Goal: Task Accomplishment & Management: Manage account settings

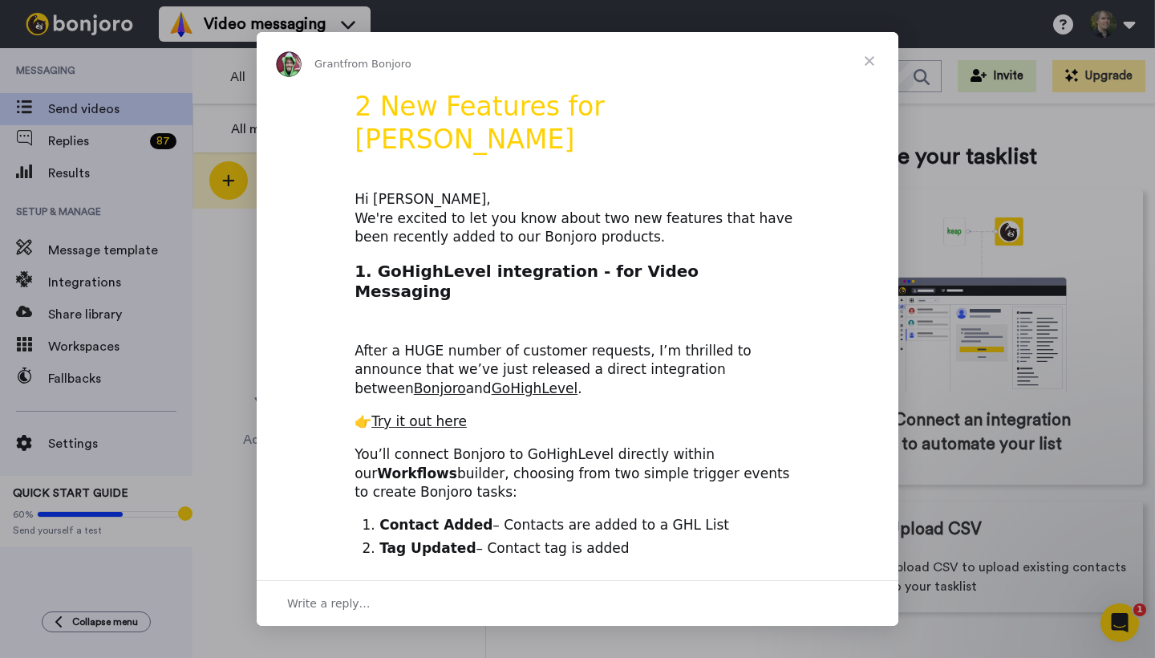
click at [298, 37] on div "Grant from Bonjoro" at bounding box center [578, 61] width 642 height 58
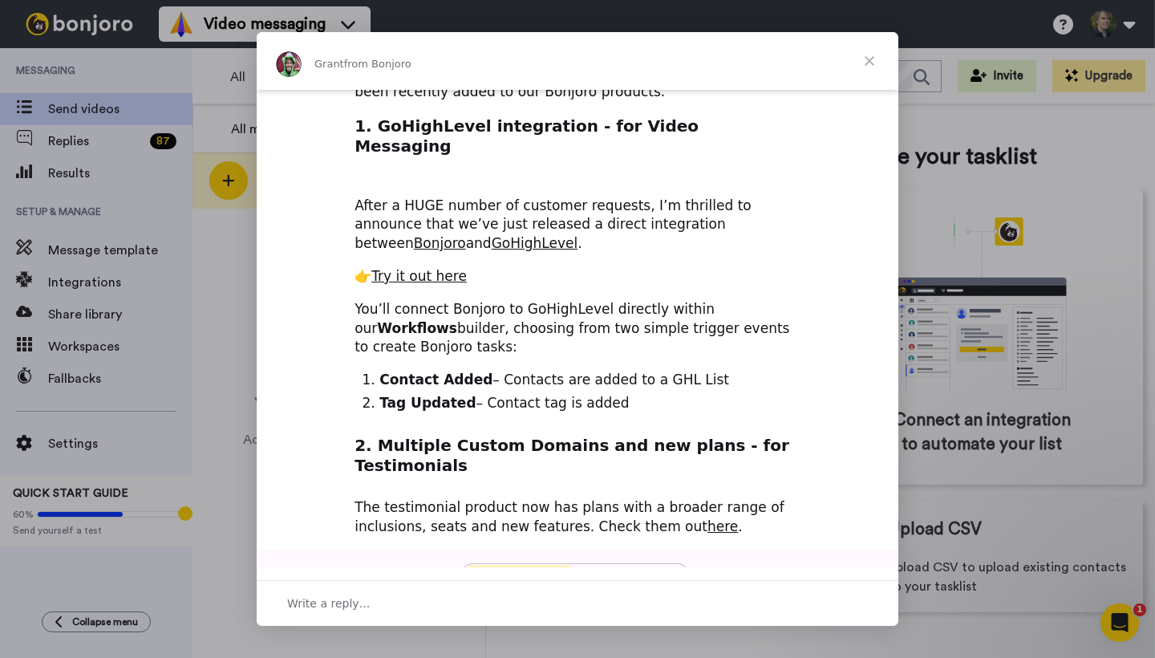
scroll to position [146, 0]
click at [868, 63] on span "Close" at bounding box center [869, 61] width 58 height 58
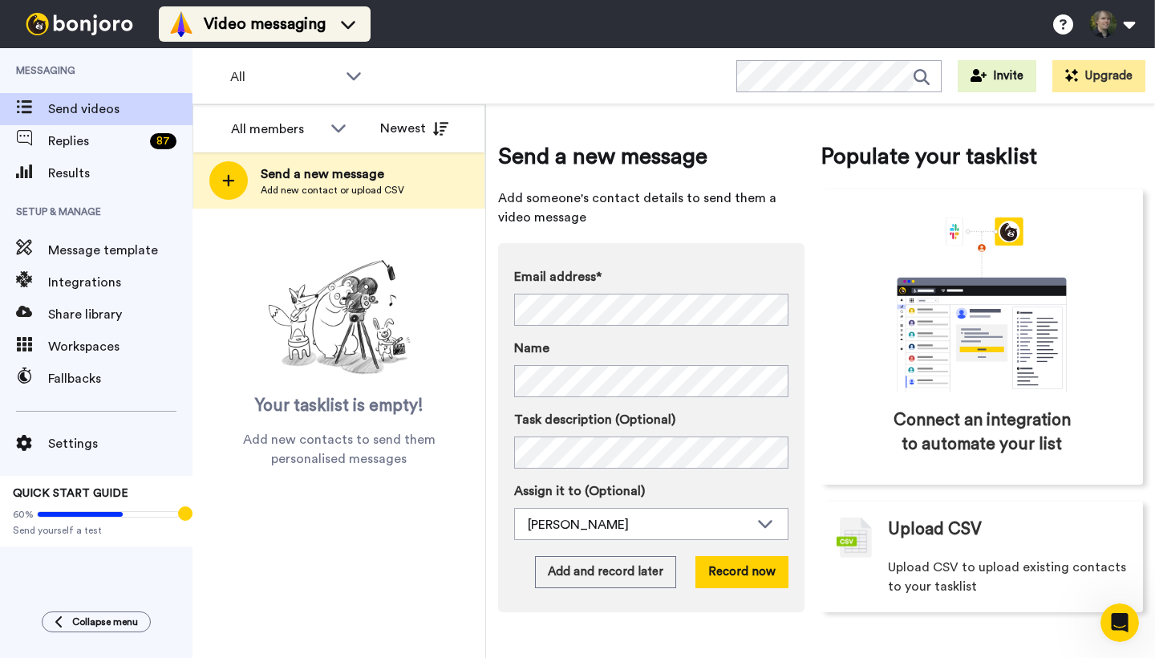
click at [282, 30] on span "Video messaging" at bounding box center [265, 24] width 122 height 22
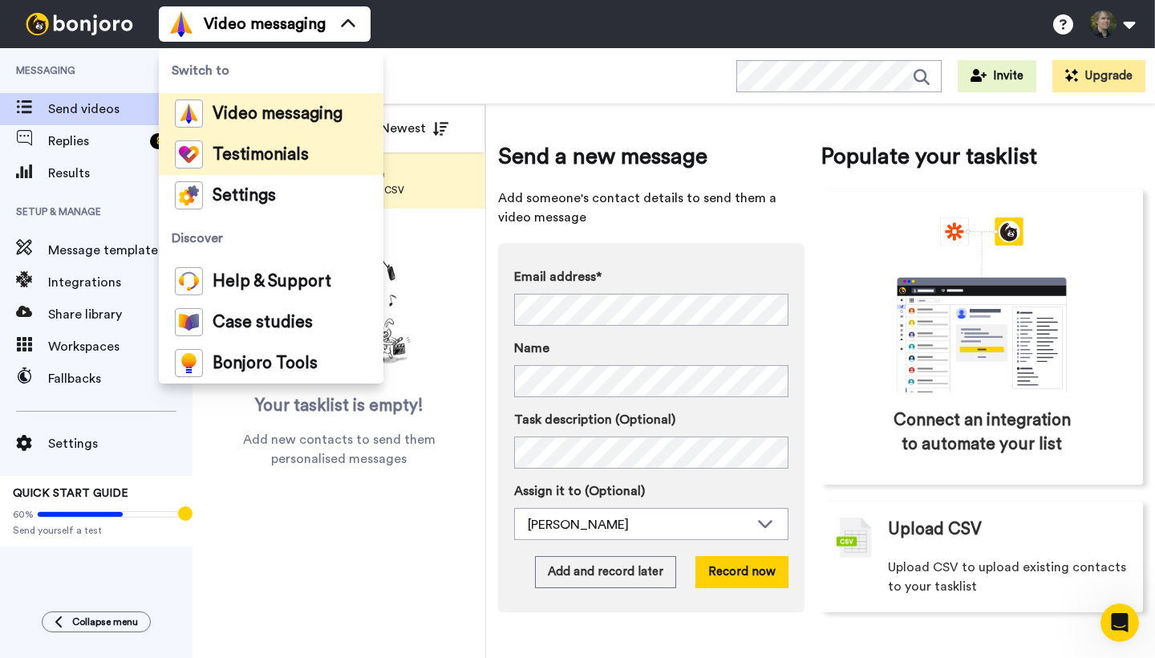
click at [260, 157] on span "Testimonials" at bounding box center [261, 155] width 96 height 16
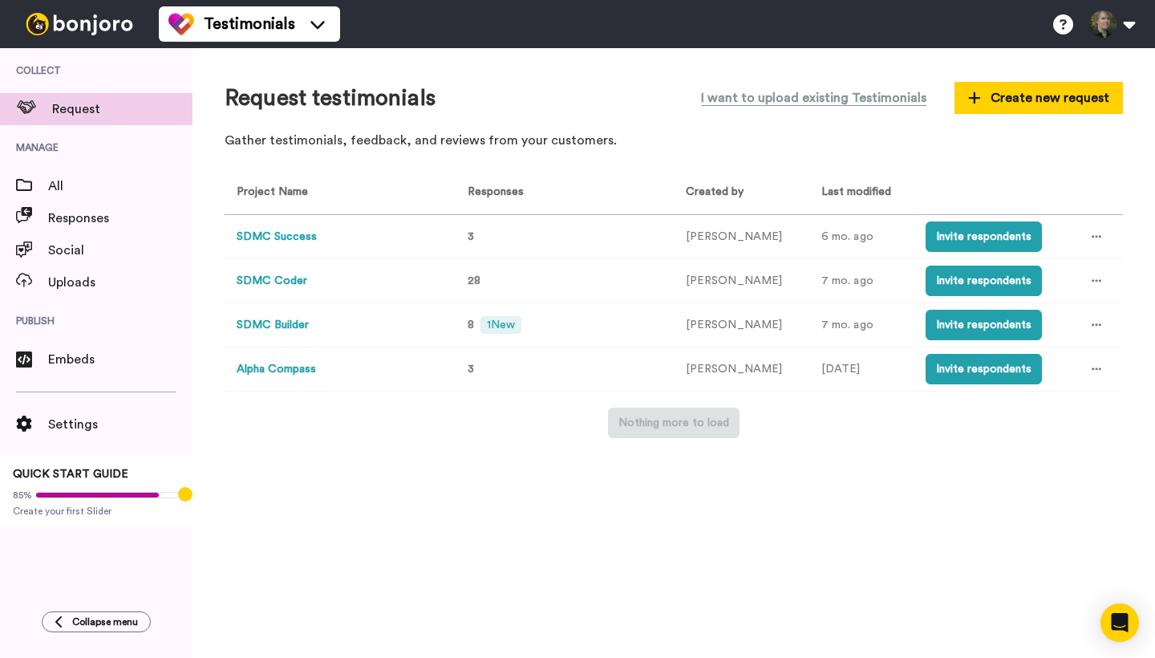
click at [289, 322] on button "SDMC Builder" at bounding box center [273, 325] width 72 height 17
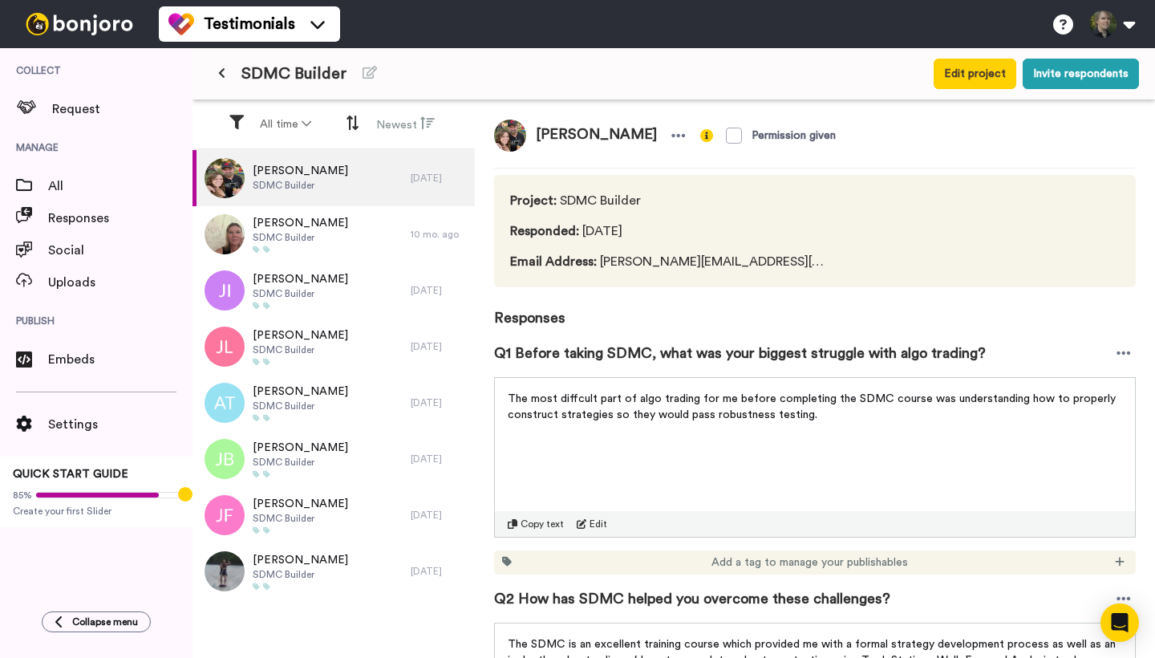
click at [356, 188] on div "Adam Thomas SDMC Builder" at bounding box center [301, 178] width 218 height 56
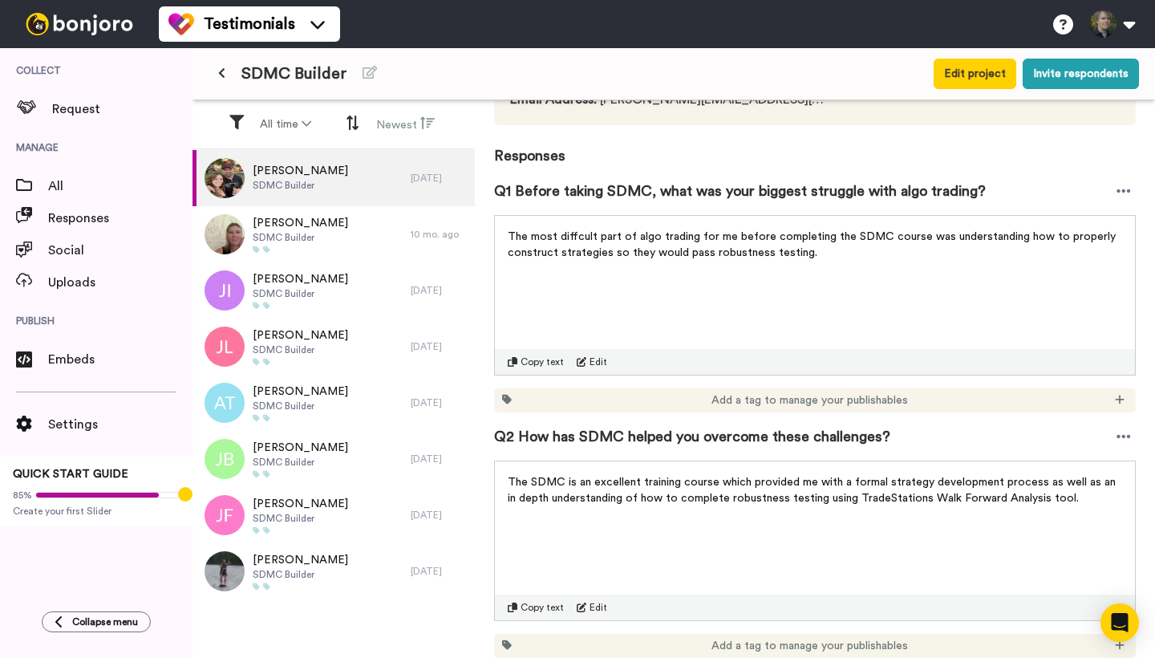
scroll to position [180, 0]
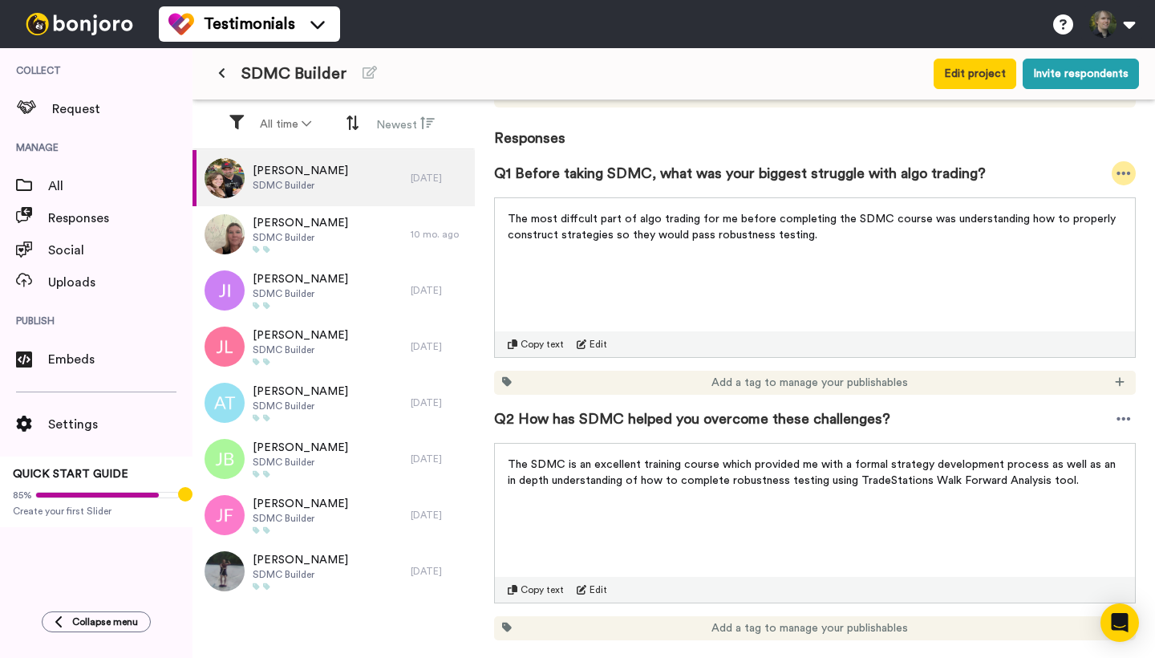
click at [1121, 162] on div at bounding box center [1123, 173] width 24 height 24
click at [928, 265] on div "The most diffcult part of algo trading for me before completing the SDMC course…" at bounding box center [815, 277] width 642 height 160
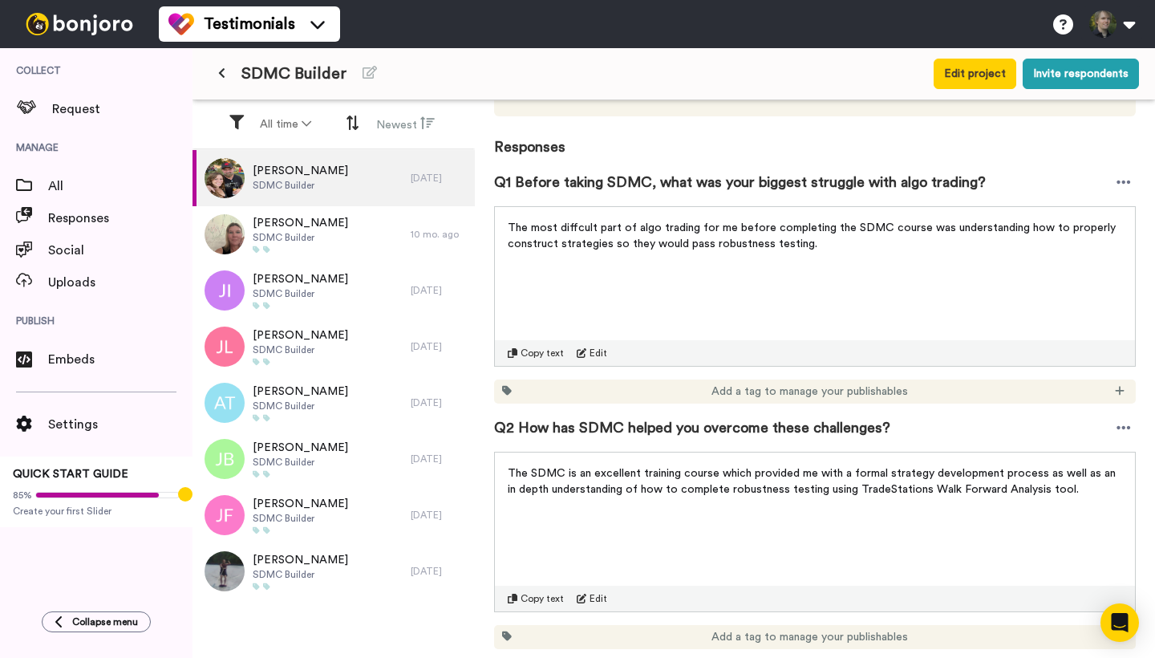
scroll to position [172, 0]
click at [1123, 389] on icon at bounding box center [1120, 389] width 10 height 11
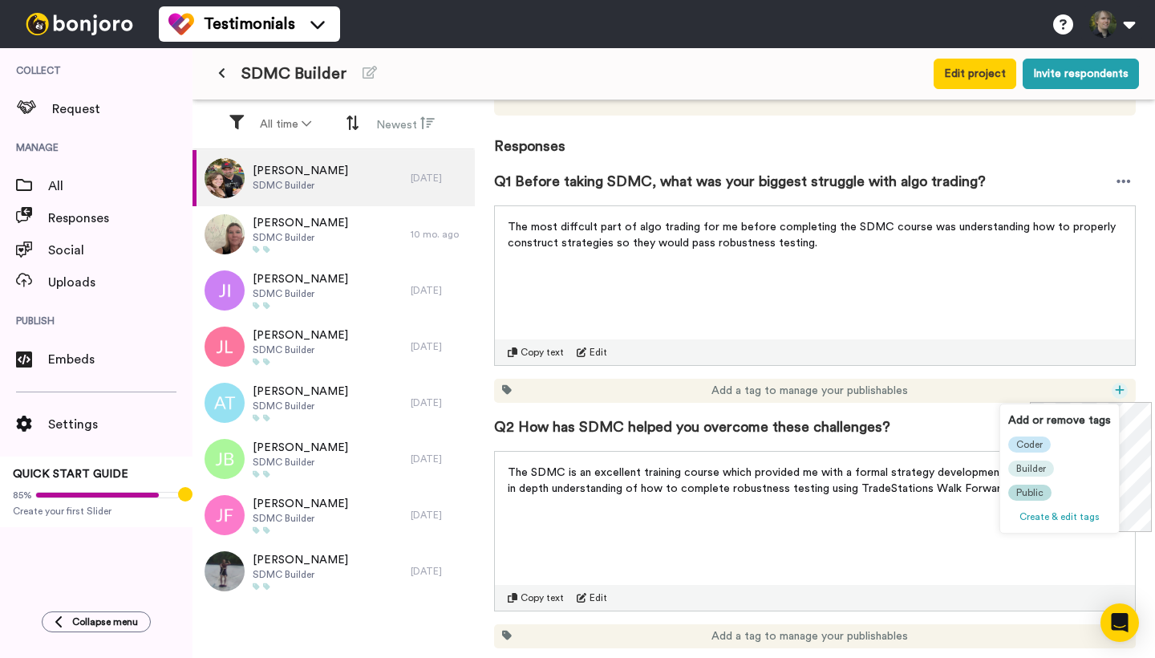
click at [1034, 489] on span "Public" at bounding box center [1029, 492] width 27 height 13
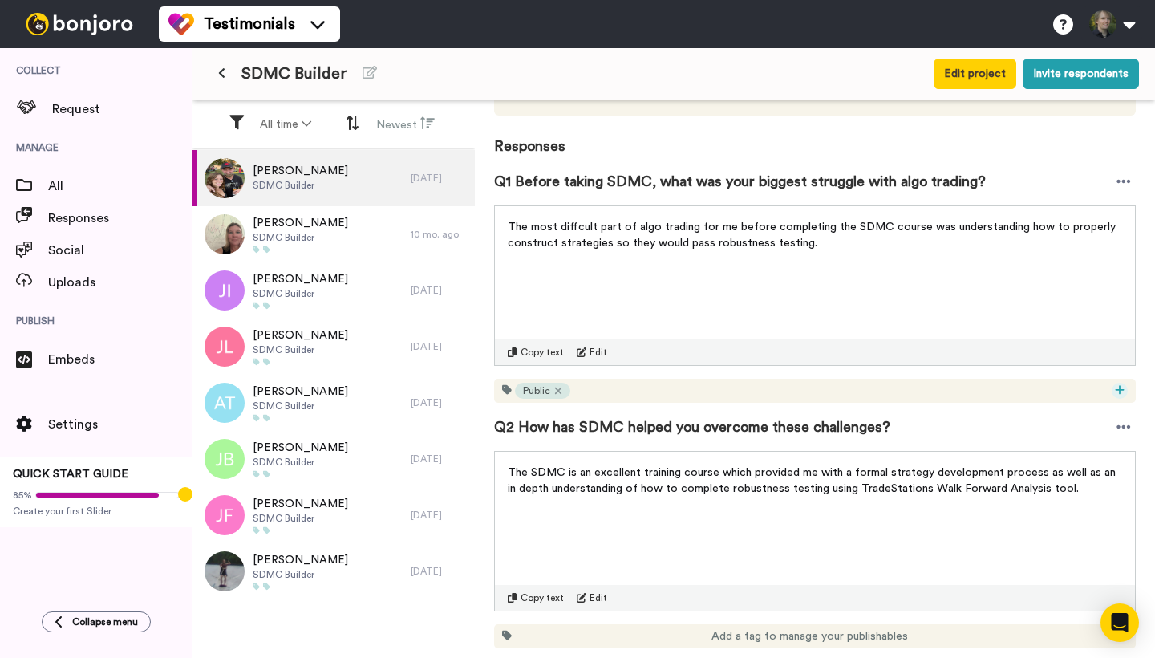
click at [1117, 393] on icon at bounding box center [1120, 389] width 10 height 11
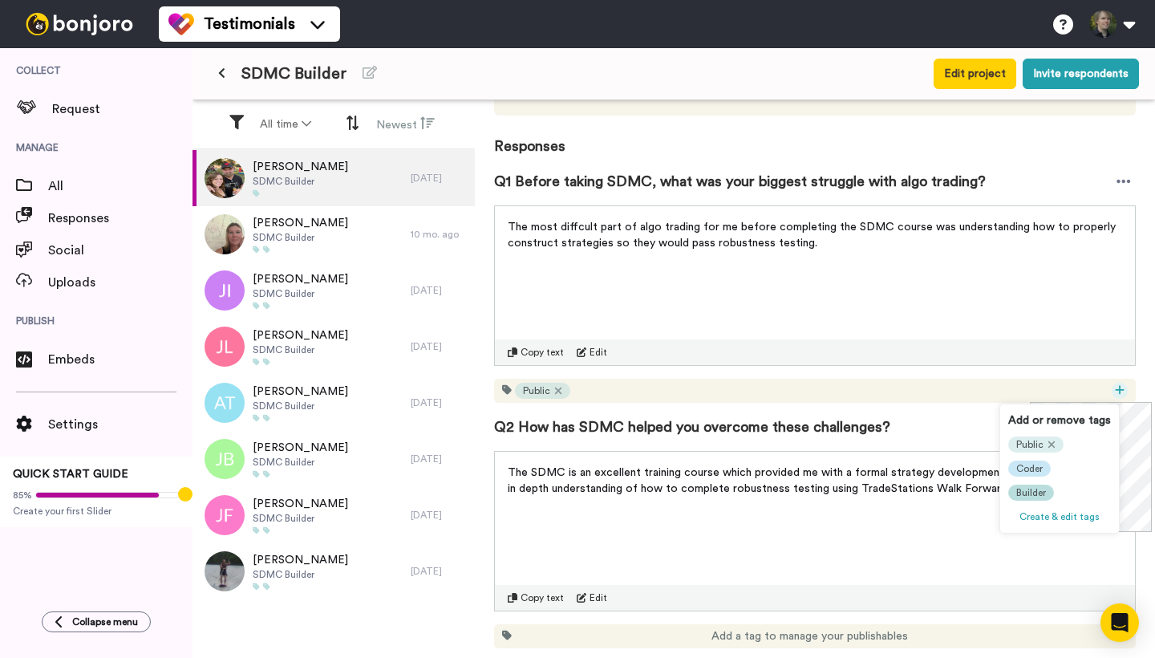
click at [1041, 492] on span "Builder" at bounding box center [1031, 492] width 30 height 13
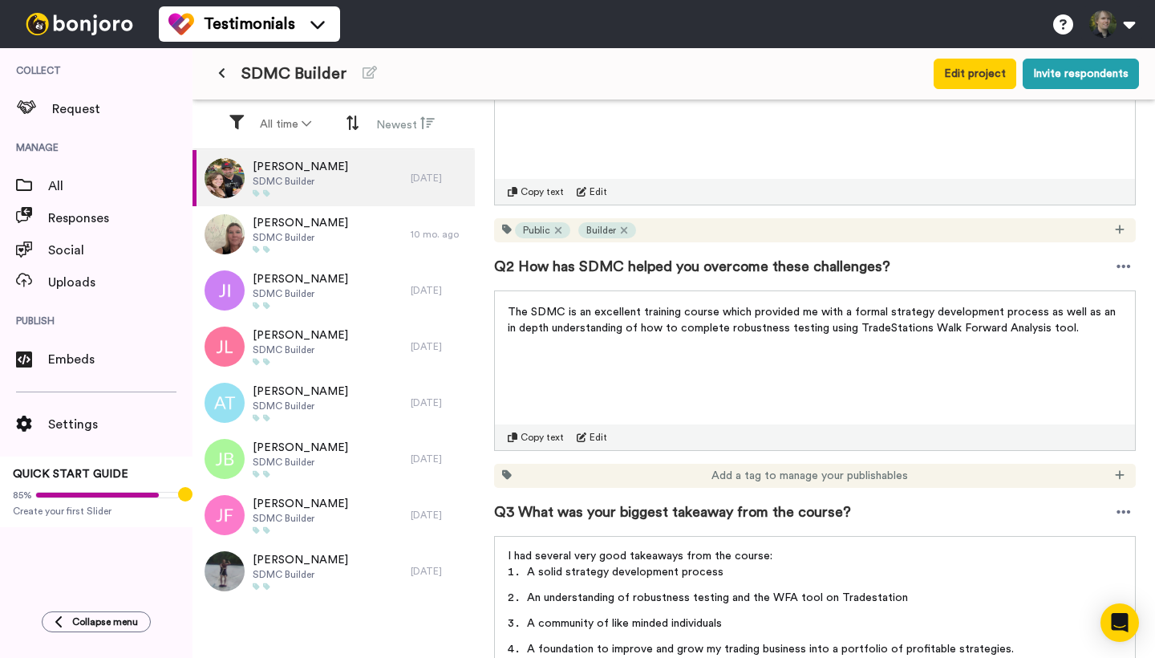
scroll to position [334, 0]
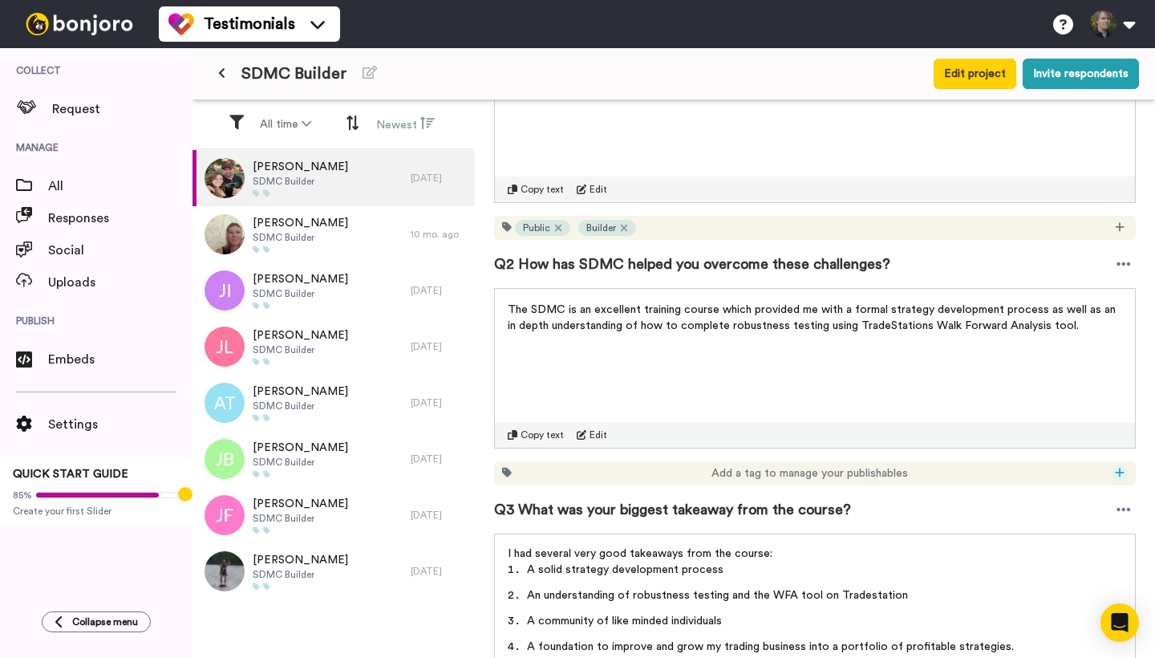
click at [1119, 473] on icon at bounding box center [1119, 472] width 9 height 9
click at [1038, 572] on span "Public" at bounding box center [1029, 575] width 27 height 13
click at [1118, 480] on div at bounding box center [1119, 473] width 16 height 16
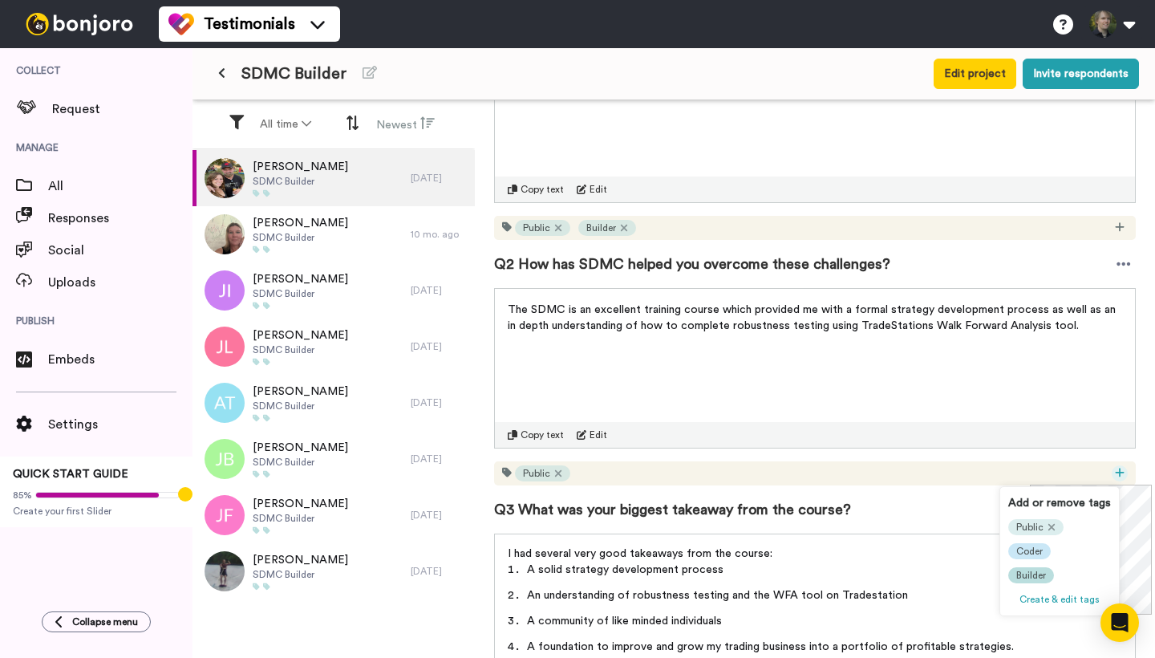
click at [1042, 572] on span "Builder" at bounding box center [1031, 575] width 30 height 13
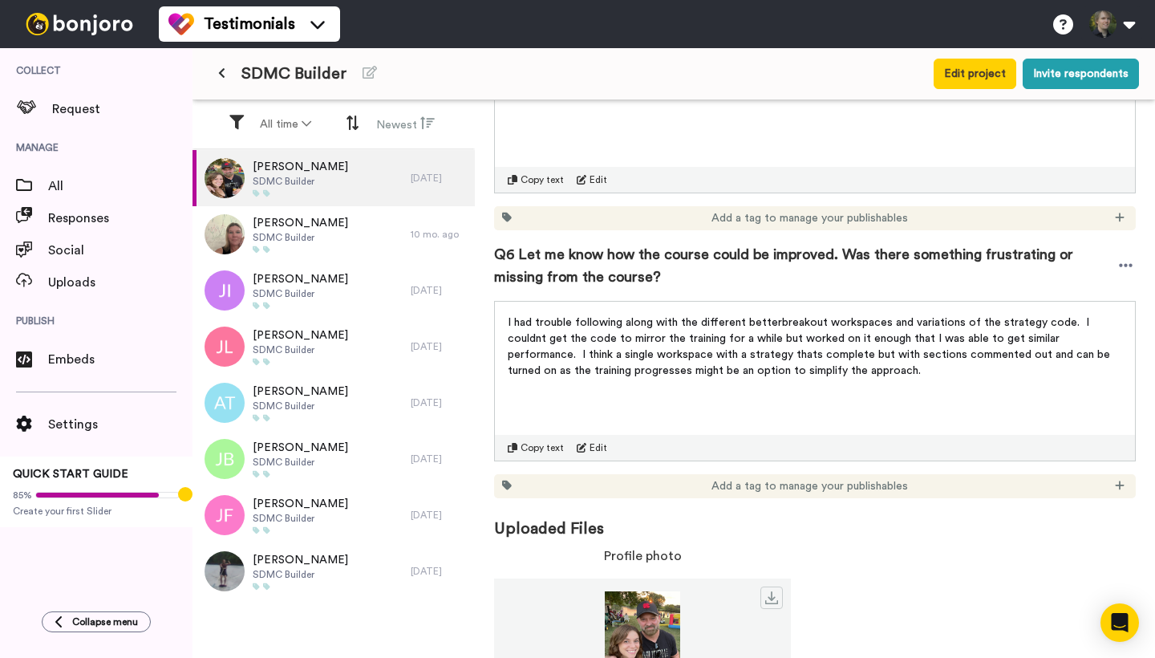
scroll to position [1331, 0]
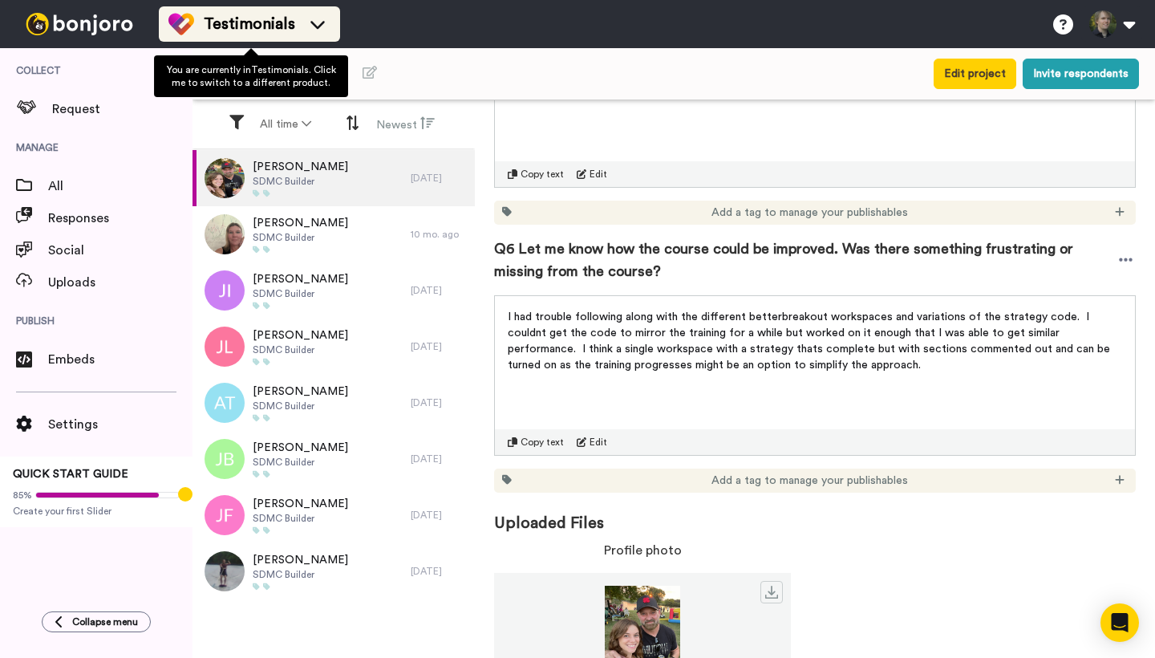
click at [314, 22] on icon at bounding box center [317, 25] width 14 height 8
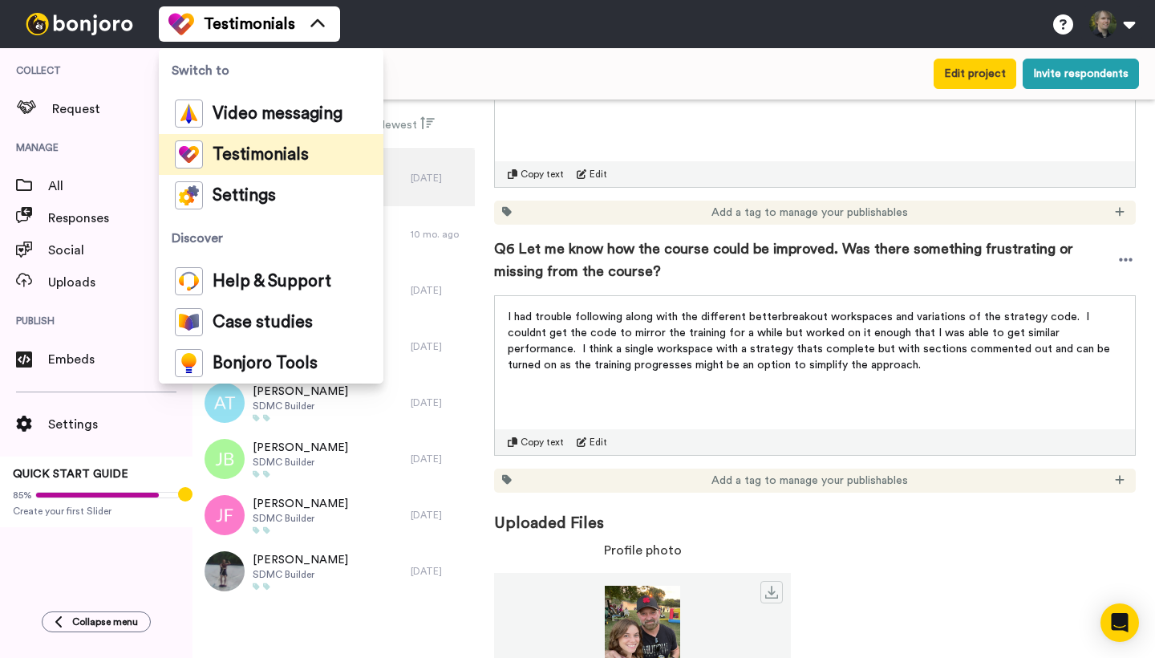
click at [403, 48] on div "SDMC Builder Edit project Invite respondents" at bounding box center [673, 73] width 962 height 51
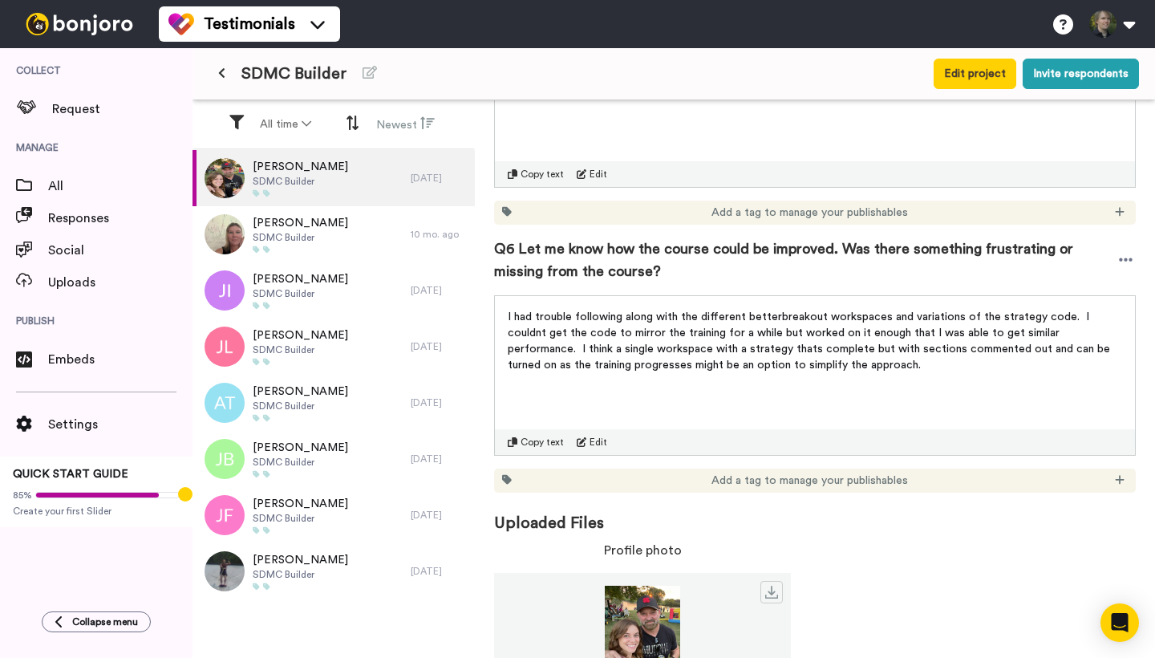
click at [263, 72] on span "SDMC Builder" at bounding box center [293, 74] width 105 height 22
click at [225, 71] on button at bounding box center [221, 73] width 26 height 29
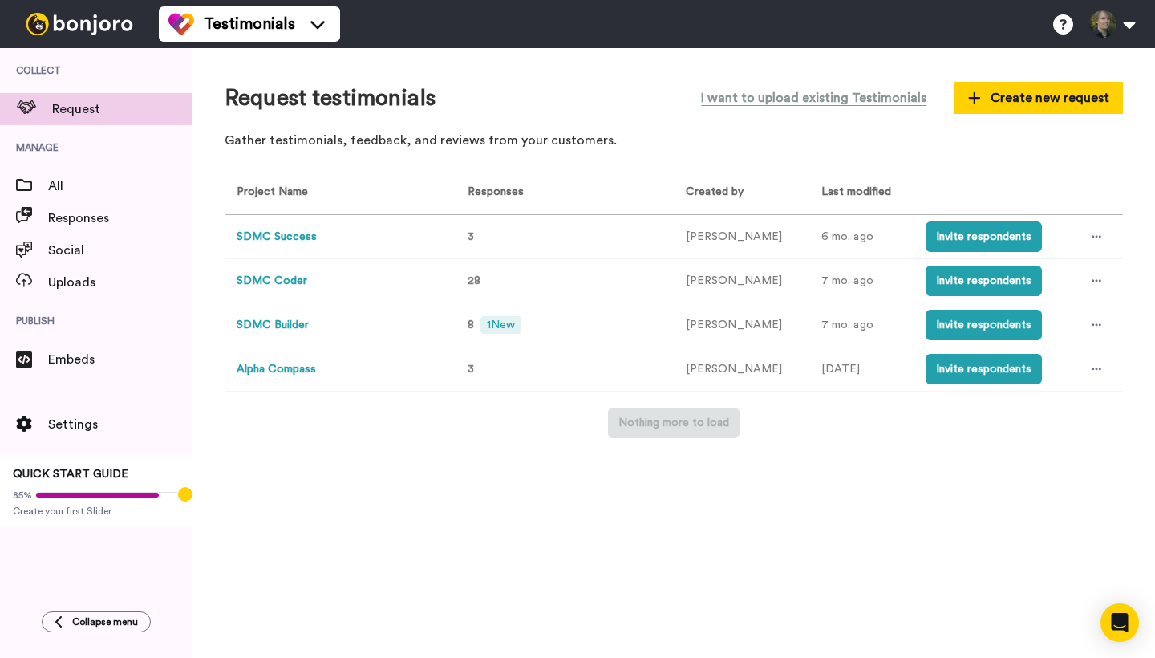
click at [289, 277] on button "SDMC Coder" at bounding box center [272, 281] width 71 height 17
